Goal: Information Seeking & Learning: Compare options

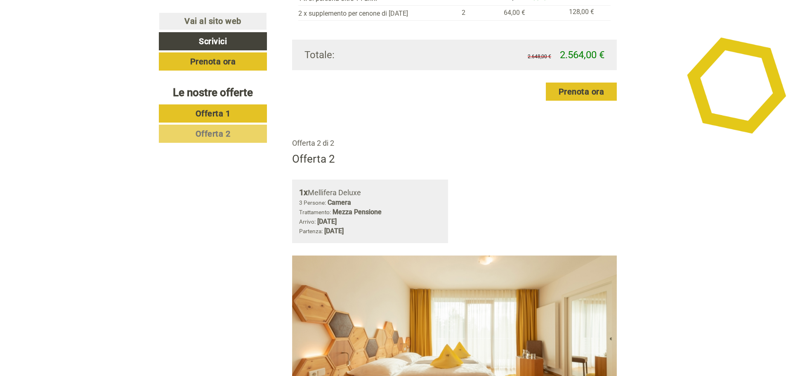
scroll to position [908, 0]
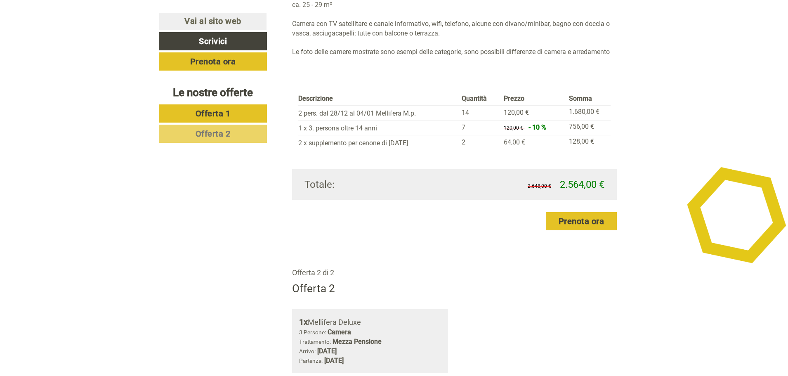
drag, startPoint x: 628, startPoint y: 259, endPoint x: 455, endPoint y: 152, distance: 203.2
click at [420, 284] on div "Offerta 2" at bounding box center [454, 288] width 325 height 15
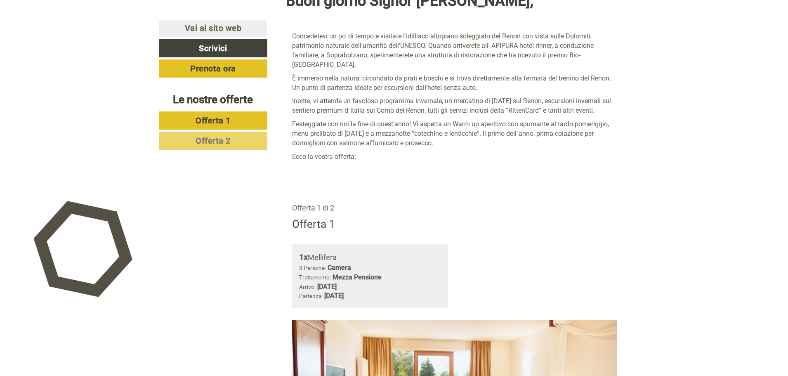
scroll to position [289, 0]
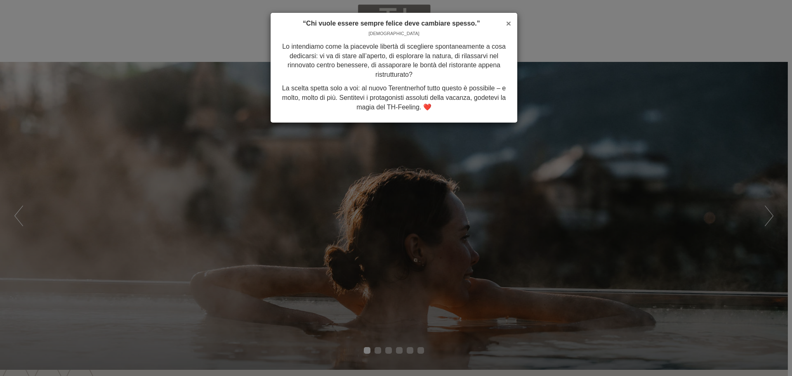
click at [507, 20] on span "×" at bounding box center [508, 23] width 5 height 9
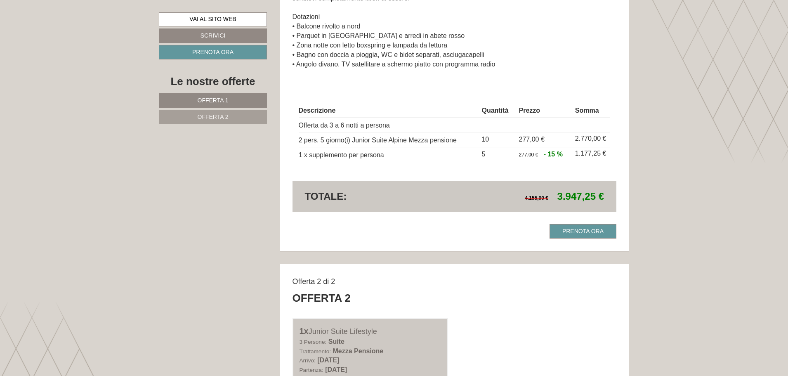
scroll to position [784, 0]
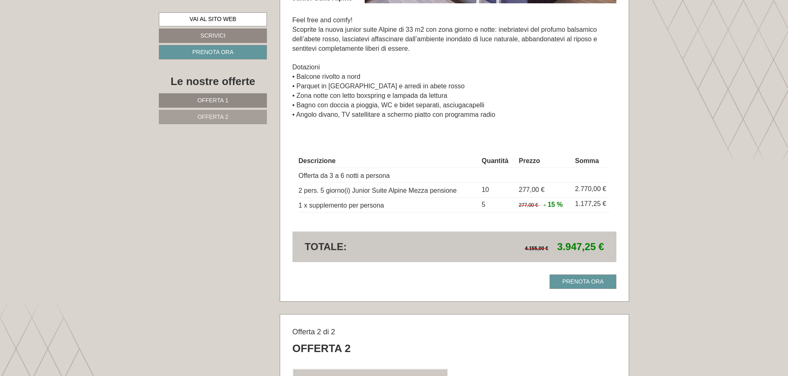
click at [217, 96] on link "Offerta 1" at bounding box center [213, 100] width 108 height 14
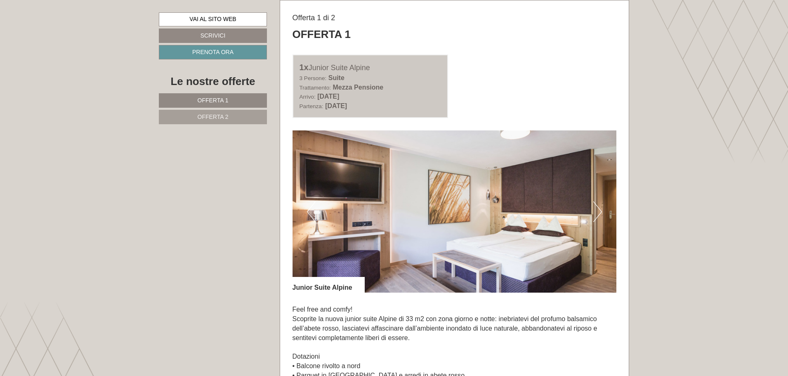
drag, startPoint x: 416, startPoint y: 143, endPoint x: 562, endPoint y: 86, distance: 156.4
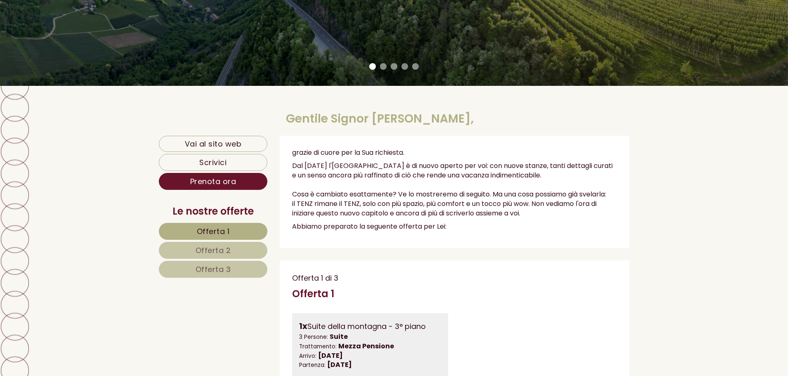
scroll to position [289, 0]
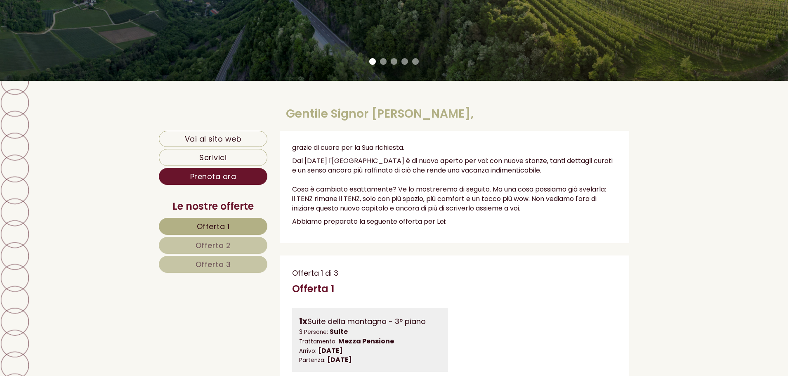
click at [215, 225] on span "Offerta 1" at bounding box center [213, 226] width 33 height 10
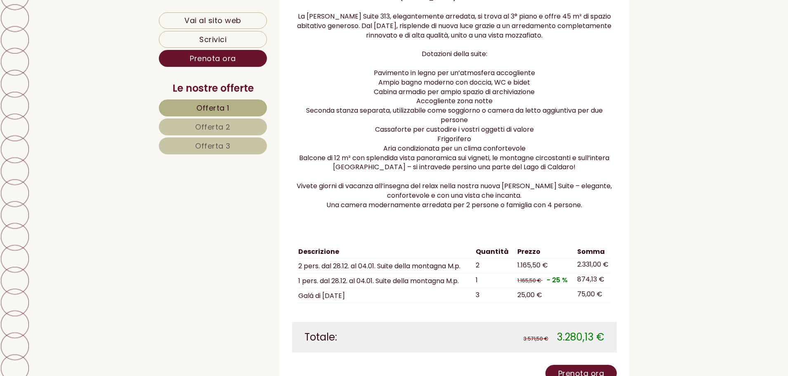
scroll to position [833, 0]
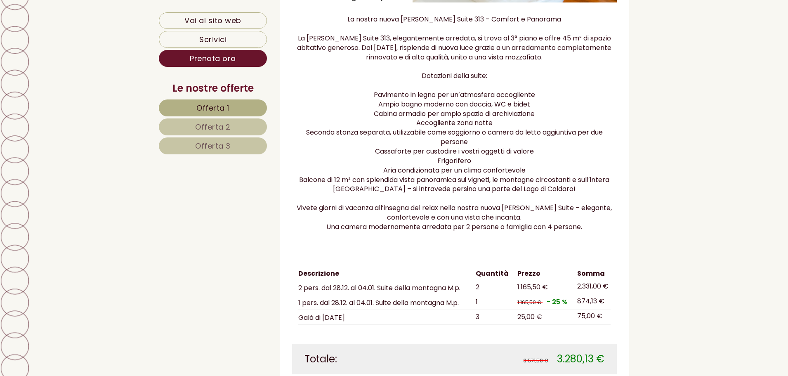
click at [204, 122] on span "Offerta 2" at bounding box center [212, 127] width 35 height 10
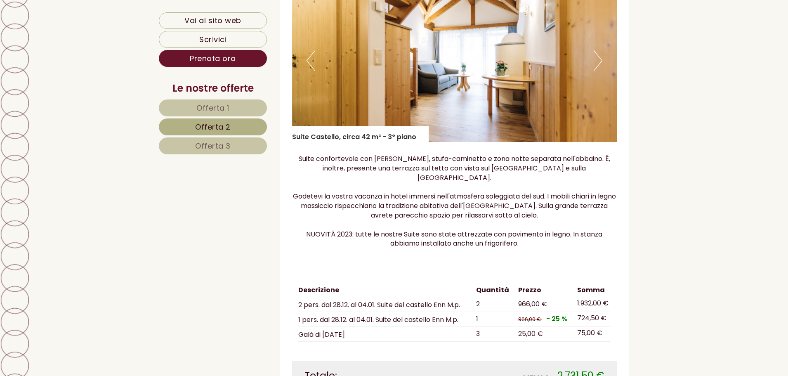
scroll to position [750, 0]
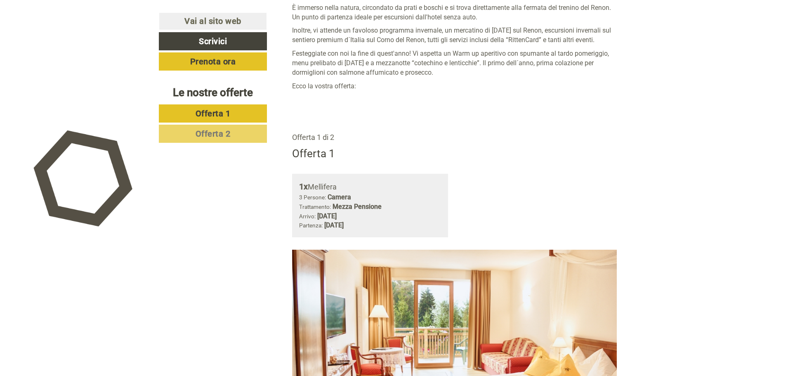
scroll to position [578, 0]
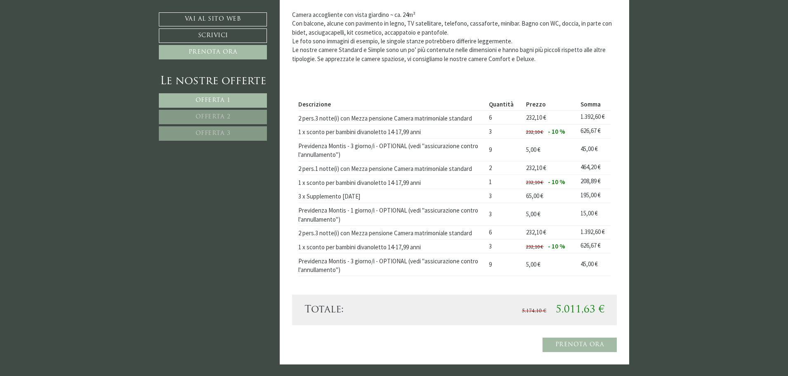
scroll to position [536, 0]
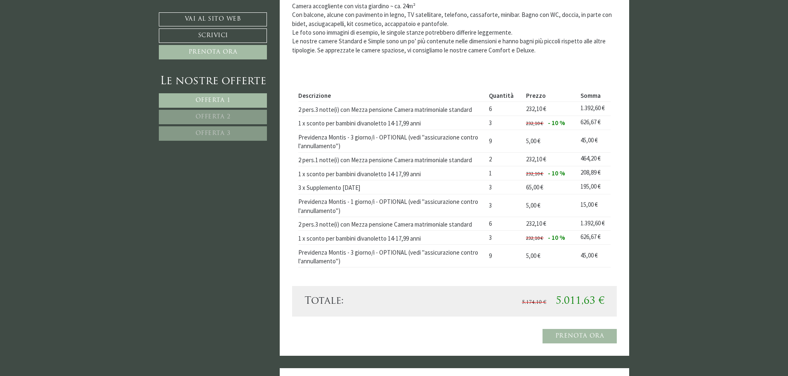
click at [218, 115] on span "Offerta 2" at bounding box center [213, 117] width 35 height 6
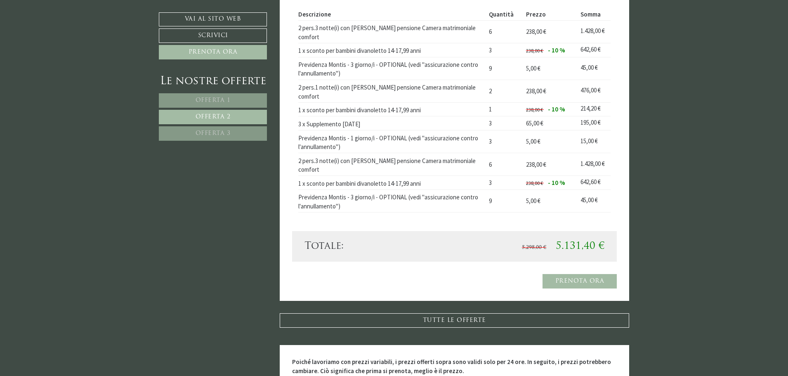
scroll to position [670, 0]
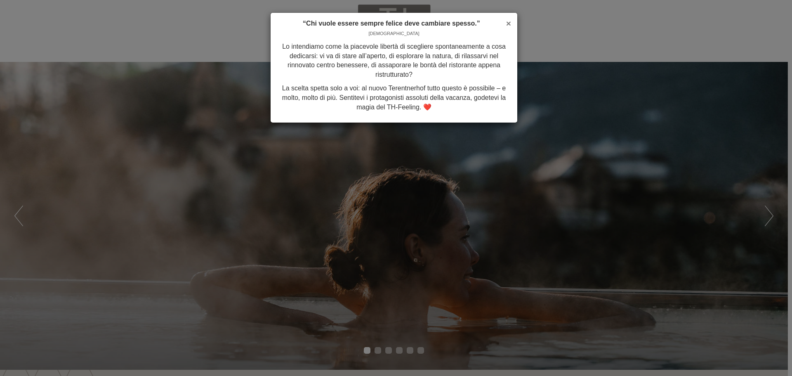
click at [510, 22] on span "×" at bounding box center [508, 23] width 5 height 9
